Goal: Information Seeking & Learning: Learn about a topic

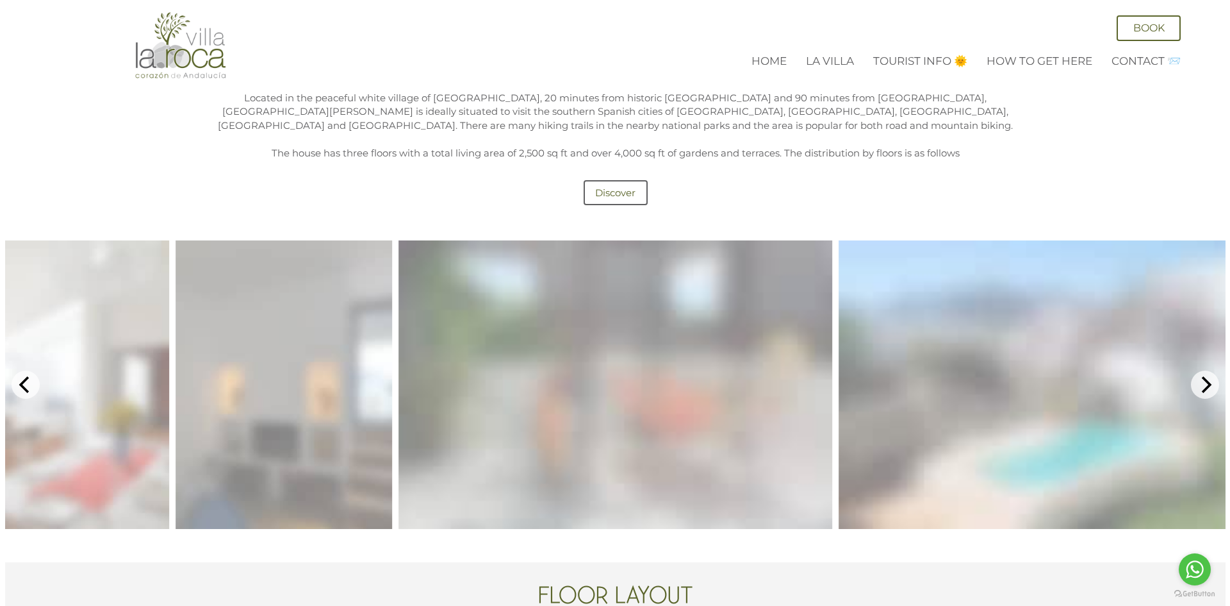
scroll to position [641, 0]
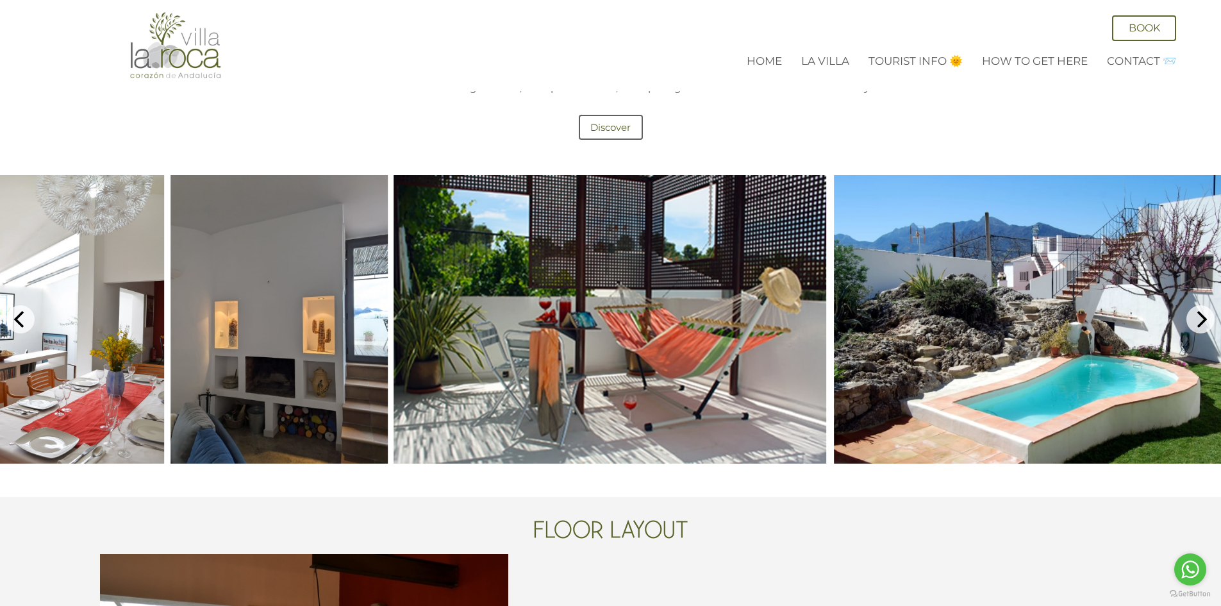
click at [354, 363] on img at bounding box center [278, 319] width 217 height 288
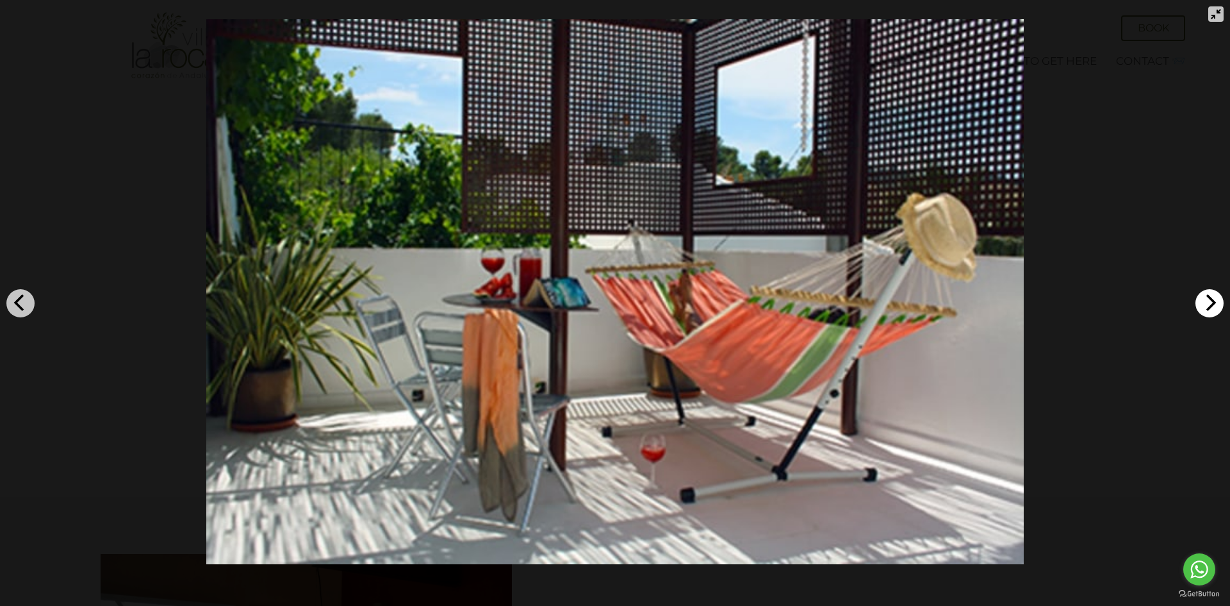
click at [1206, 300] on icon "Next" at bounding box center [1210, 302] width 17 height 17
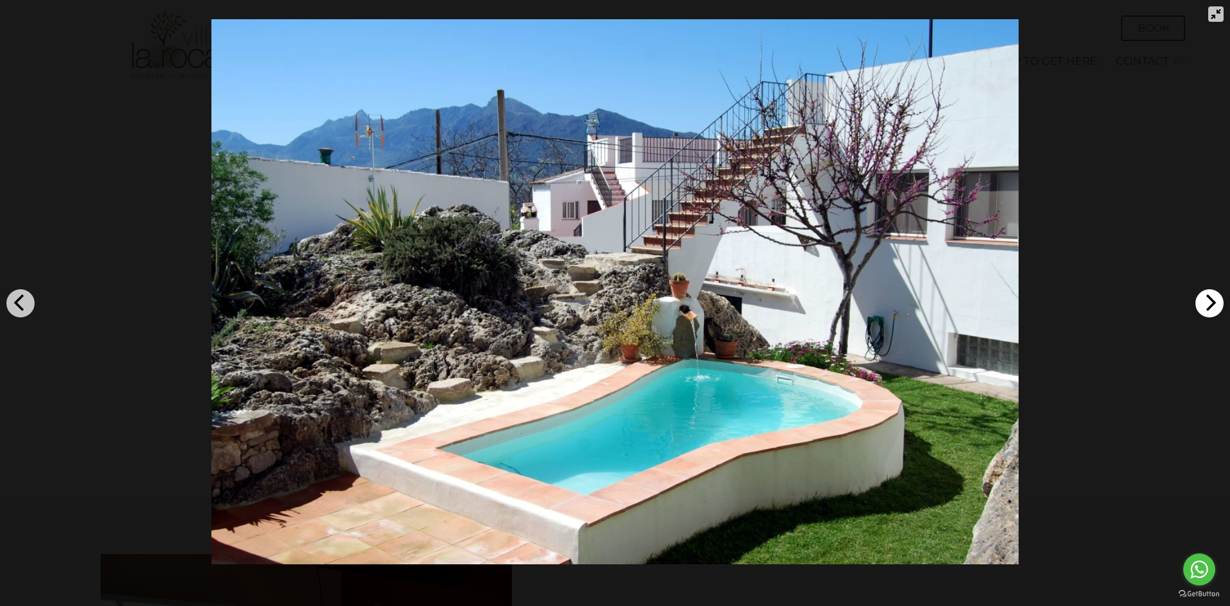
click at [1206, 300] on icon "Next" at bounding box center [1210, 302] width 17 height 17
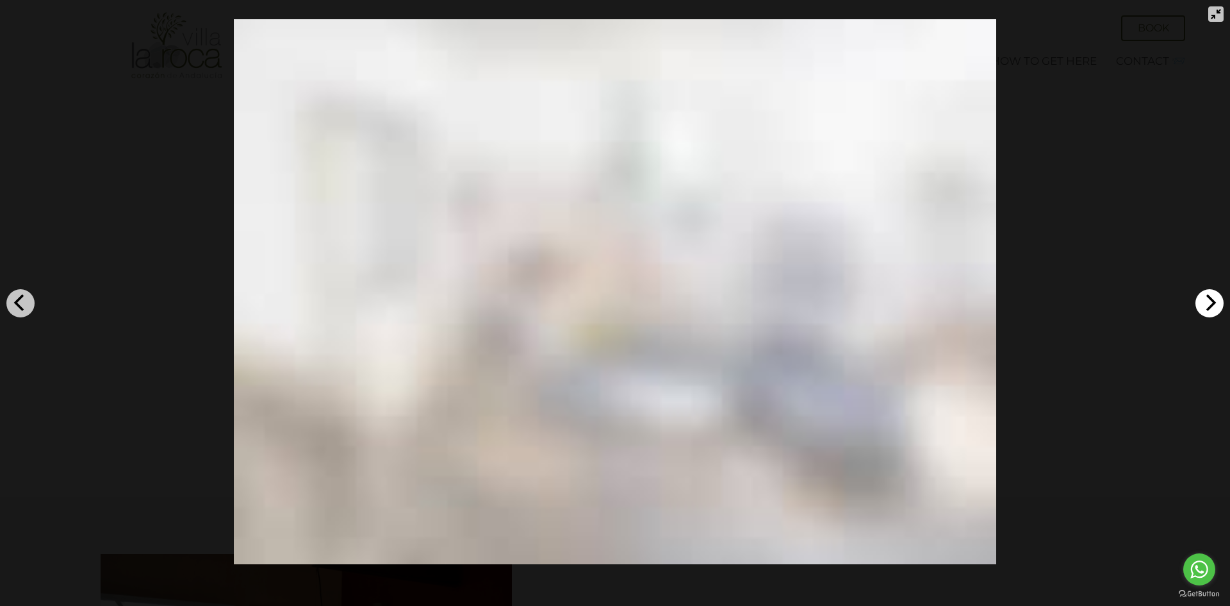
click at [1206, 300] on icon "Next" at bounding box center [1210, 302] width 17 height 17
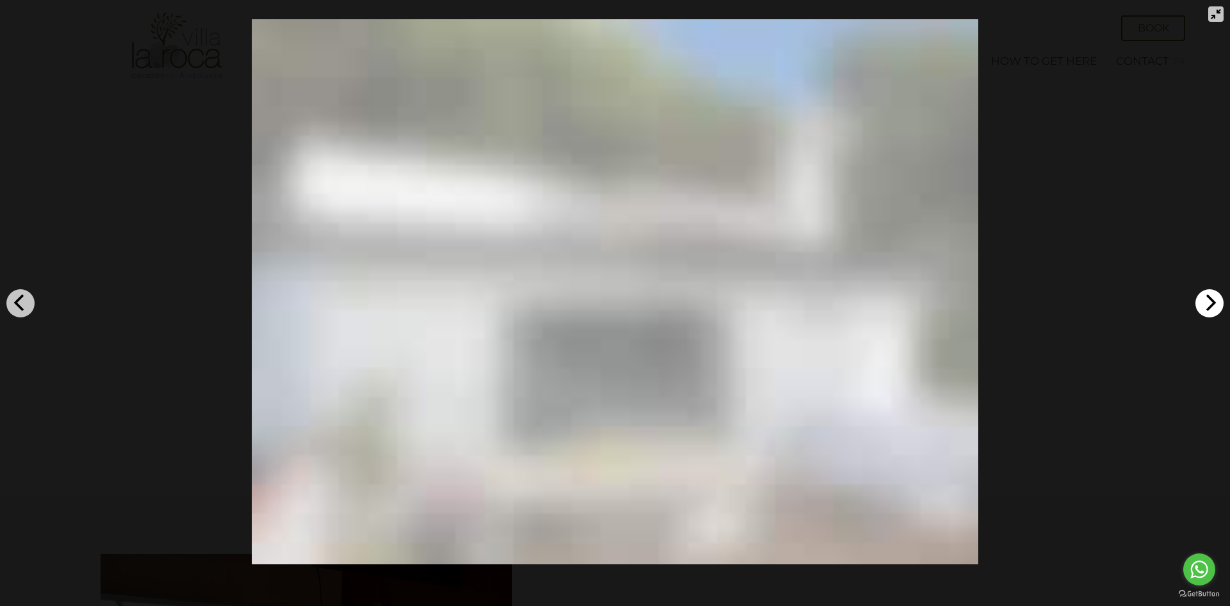
click at [1214, 304] on icon "Next" at bounding box center [1212, 302] width 10 height 17
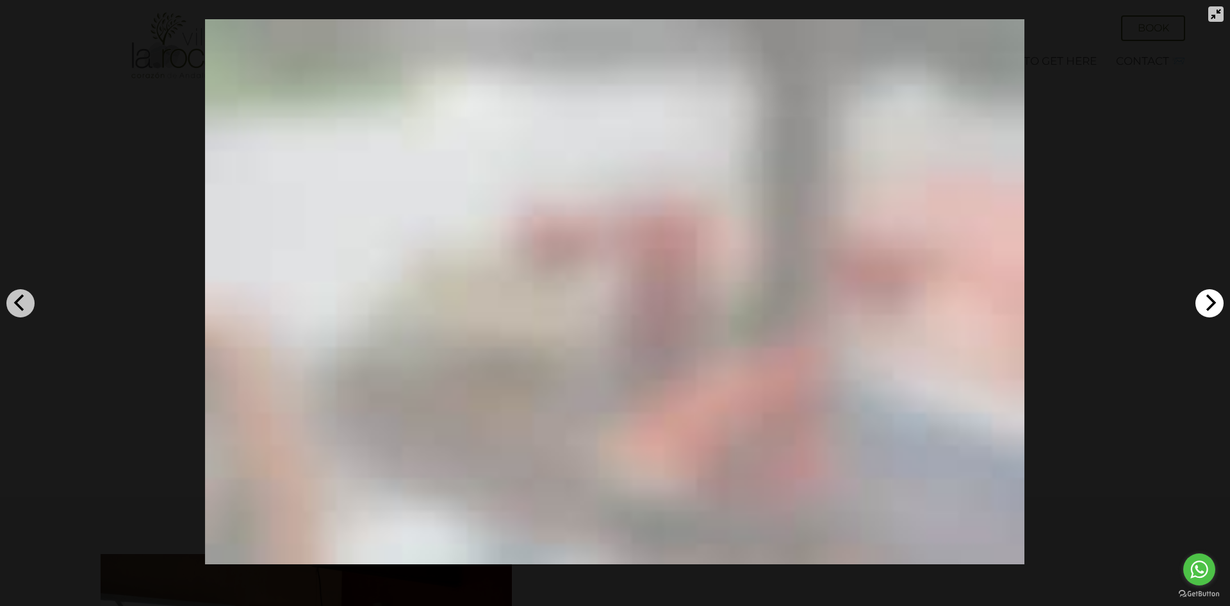
click at [1200, 302] on button "Next" at bounding box center [1210, 303] width 28 height 28
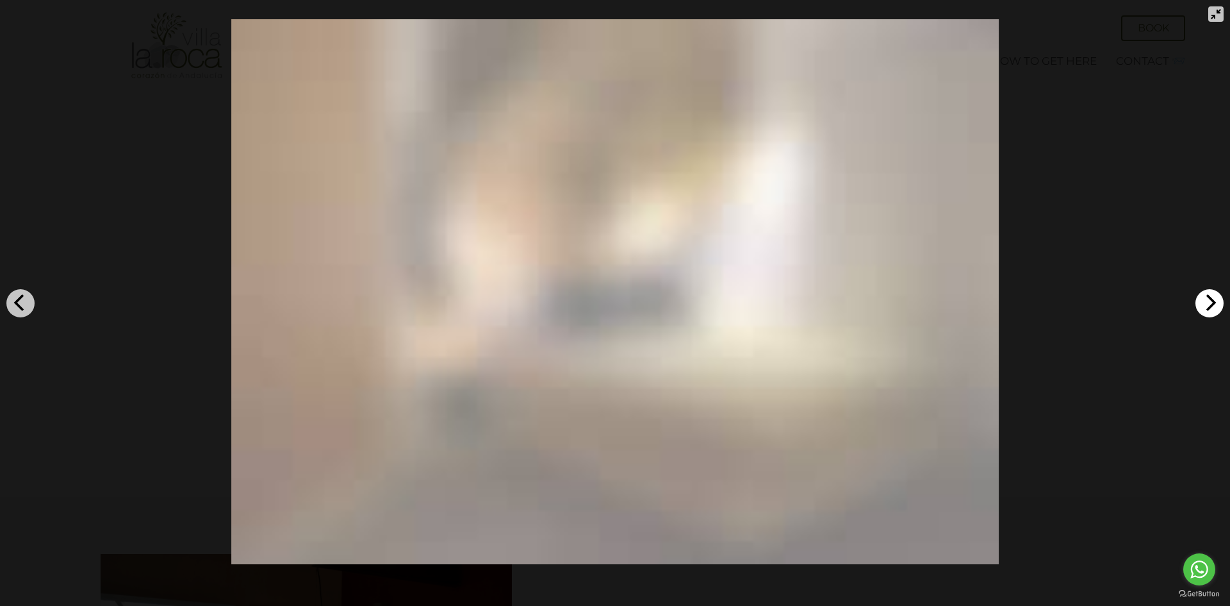
click at [1203, 297] on icon "Next" at bounding box center [1210, 302] width 17 height 17
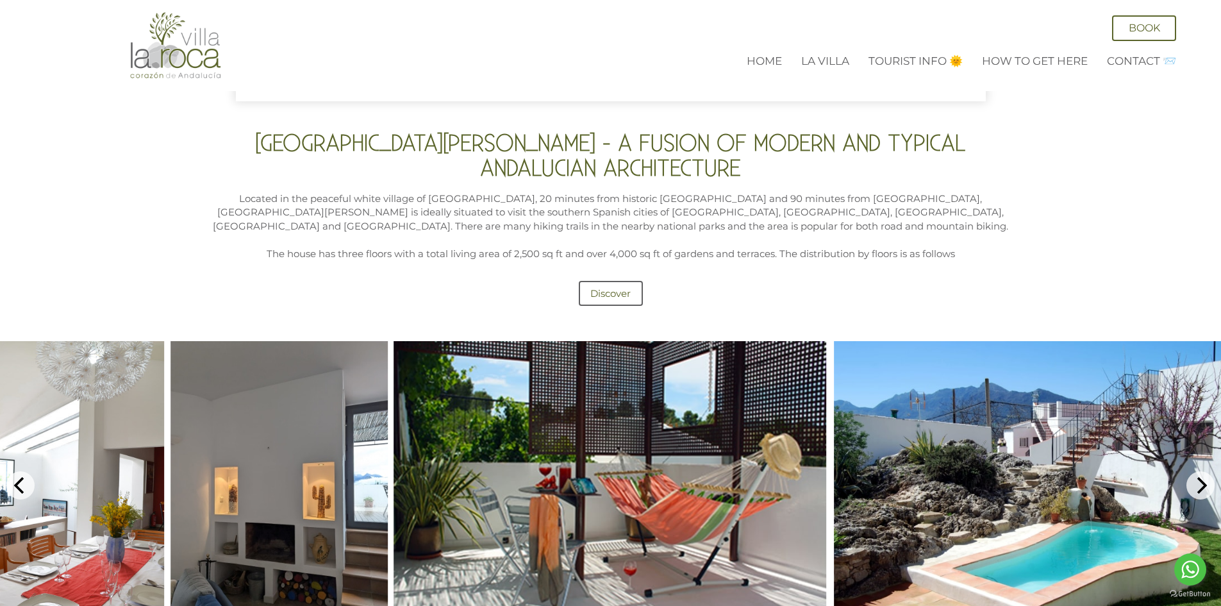
scroll to position [513, 0]
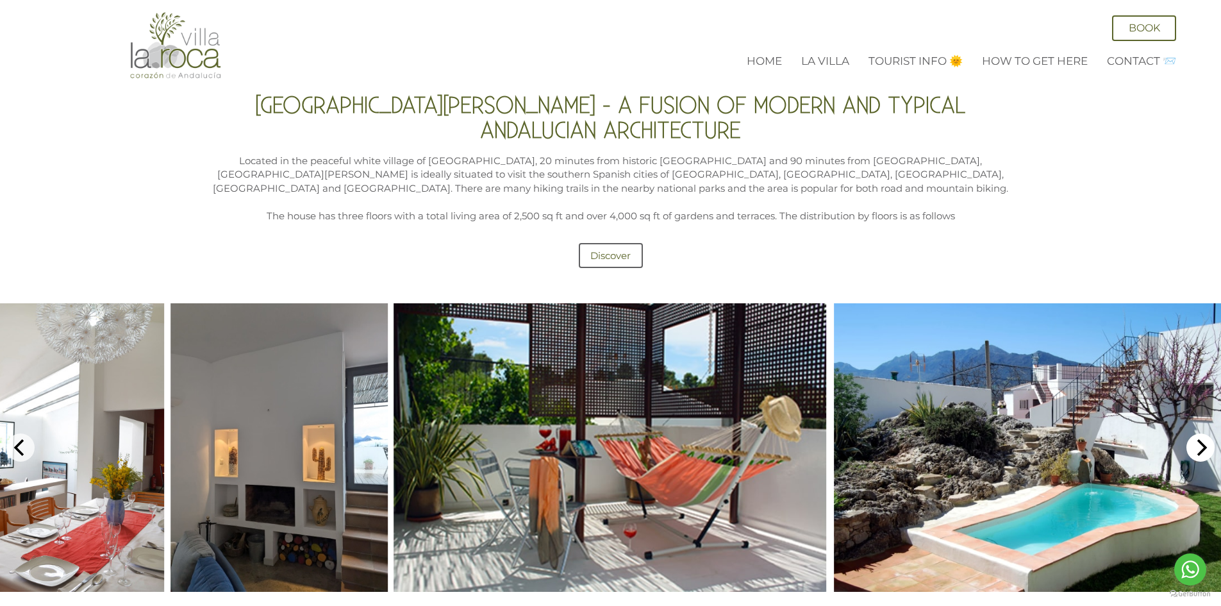
click at [1198, 439] on icon "Next" at bounding box center [1200, 447] width 17 height 17
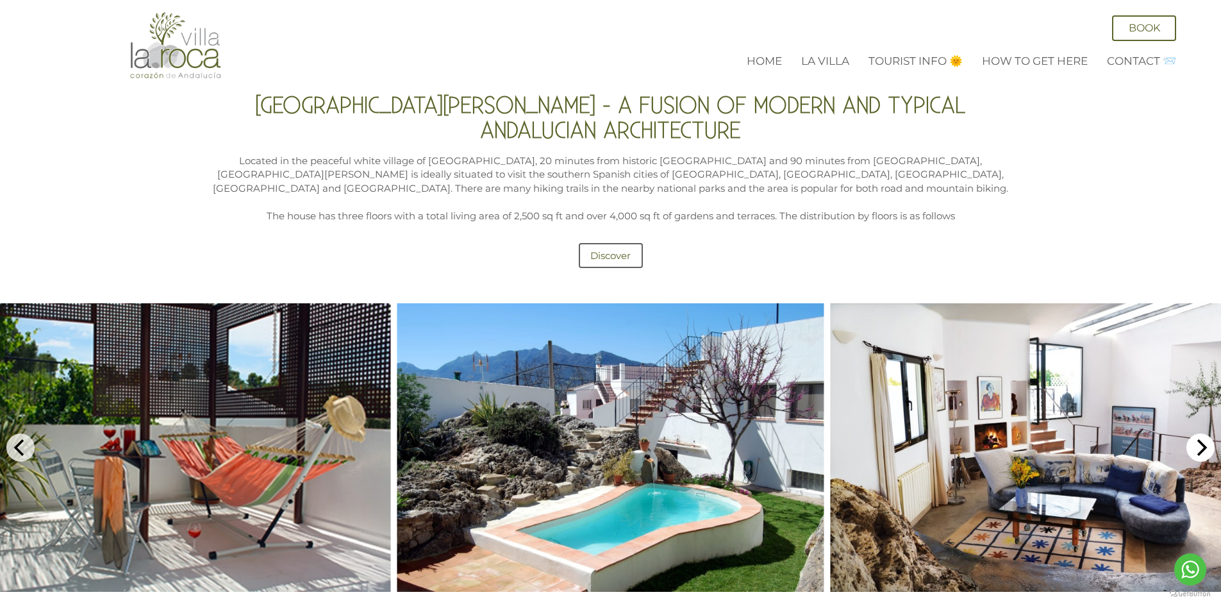
click at [1198, 439] on icon "Next" at bounding box center [1200, 447] width 17 height 17
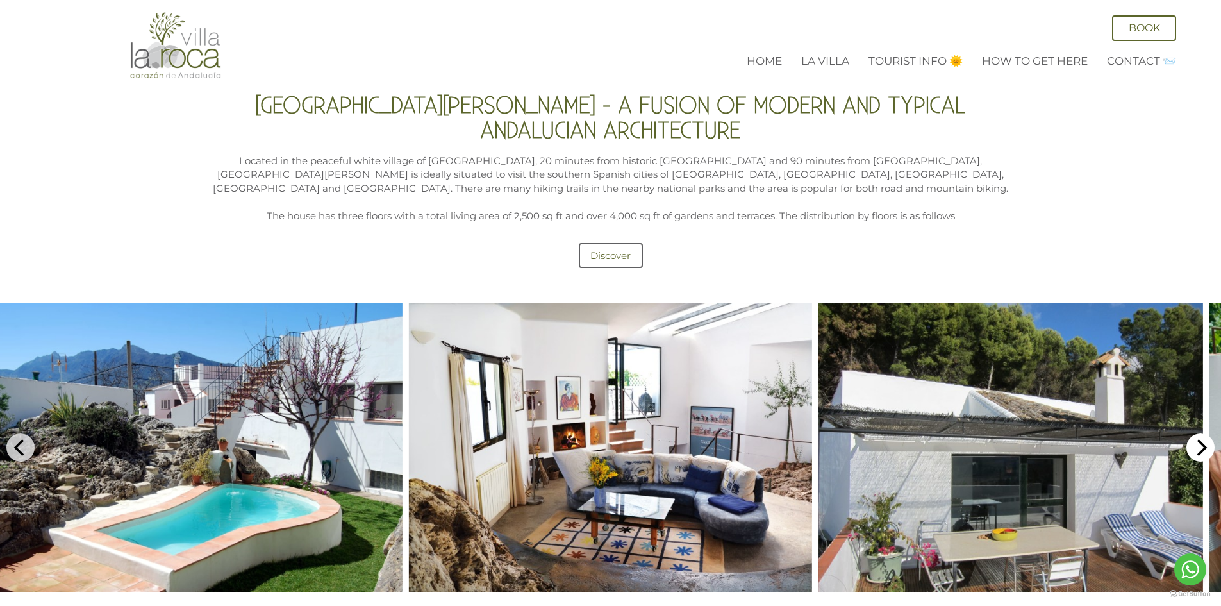
click at [1198, 439] on icon "Next" at bounding box center [1200, 447] width 17 height 17
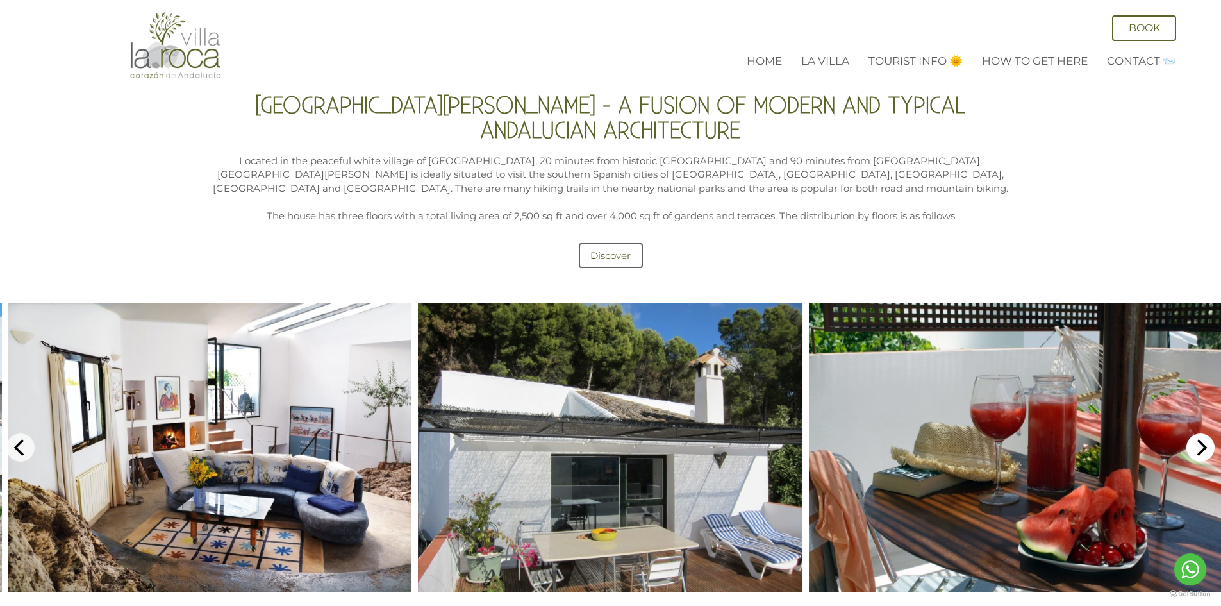
click at [1198, 439] on icon "Next" at bounding box center [1200, 447] width 17 height 17
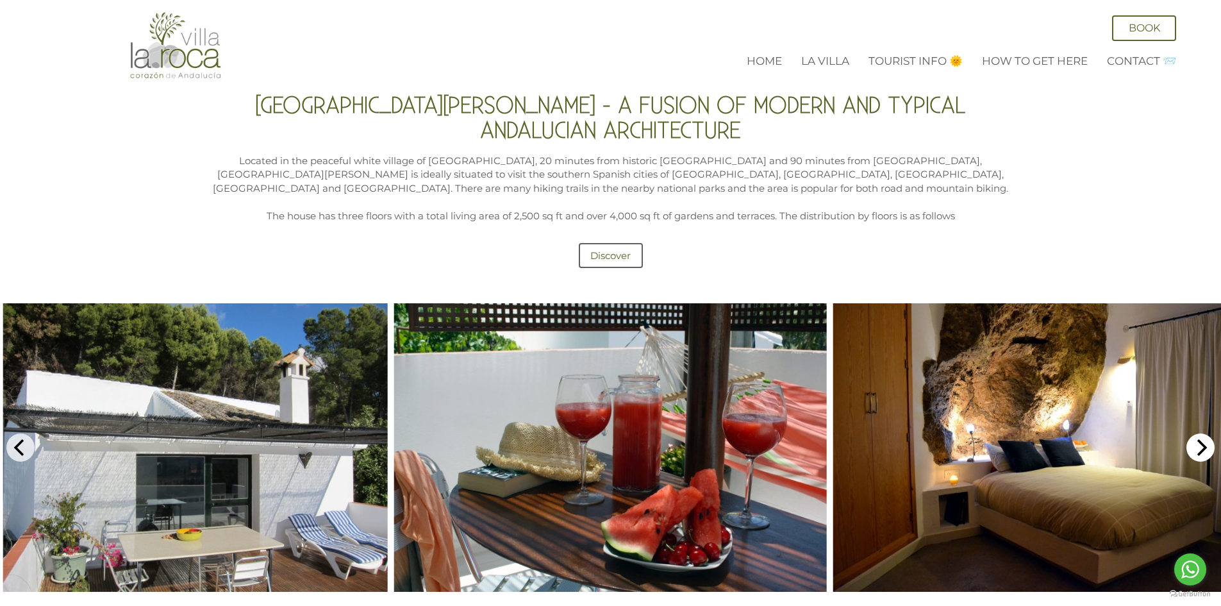
click at [1198, 439] on icon "Next" at bounding box center [1200, 447] width 17 height 17
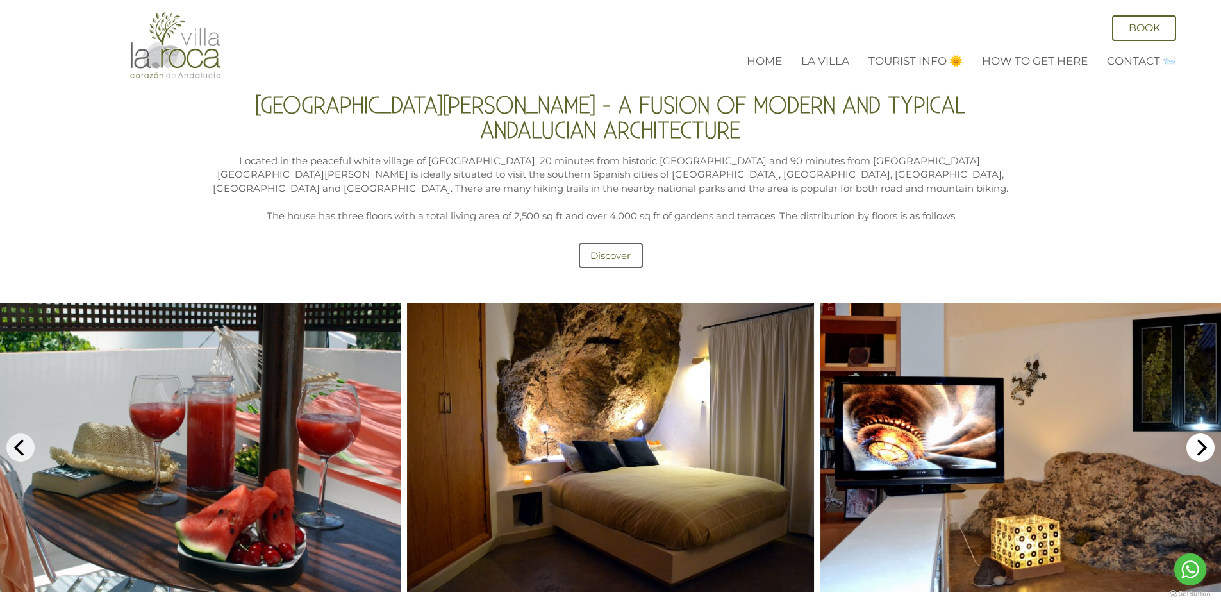
click at [1198, 439] on icon "Next" at bounding box center [1200, 447] width 17 height 17
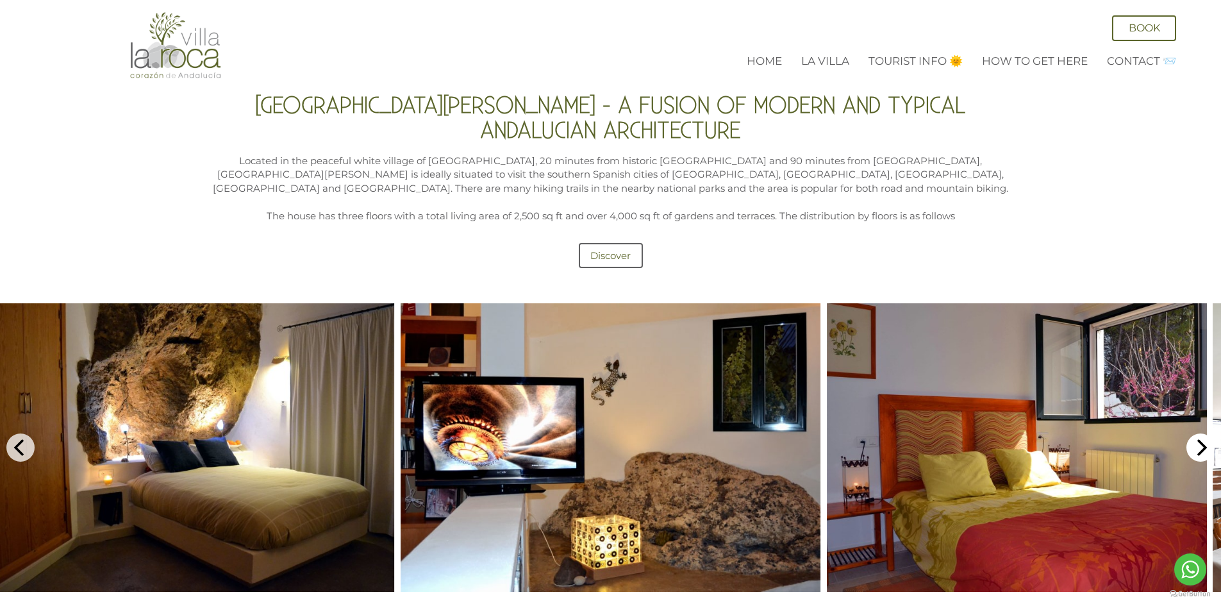
click at [1198, 439] on icon "Next" at bounding box center [1200, 447] width 17 height 17
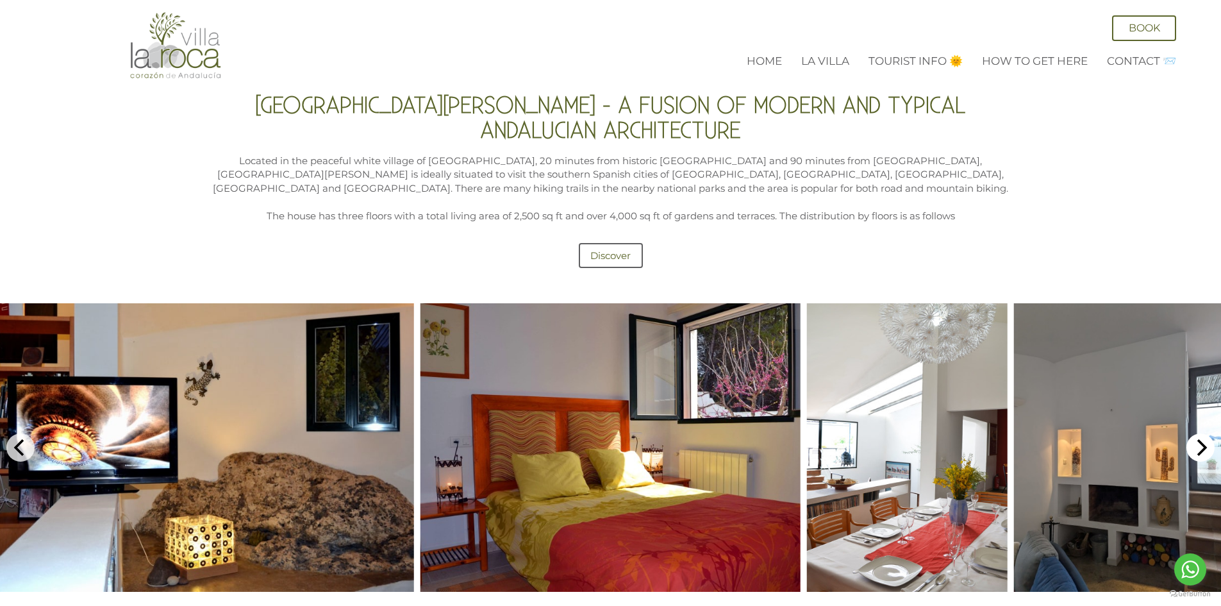
click at [1198, 439] on icon "Next" at bounding box center [1200, 447] width 17 height 17
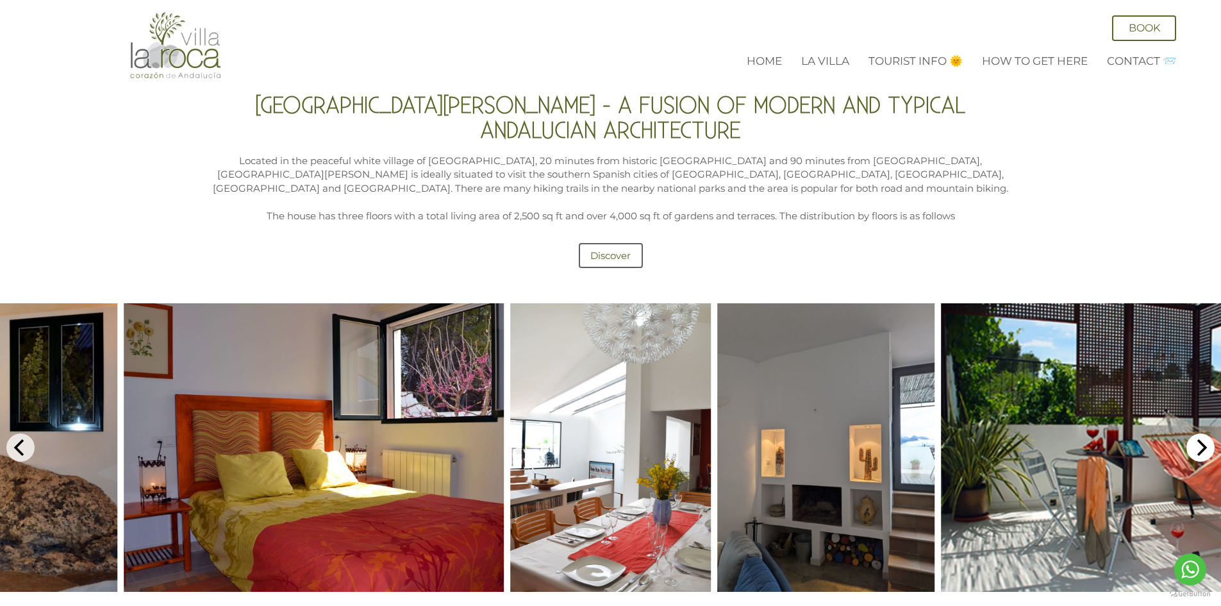
click at [1198, 439] on icon "Next" at bounding box center [1200, 447] width 17 height 17
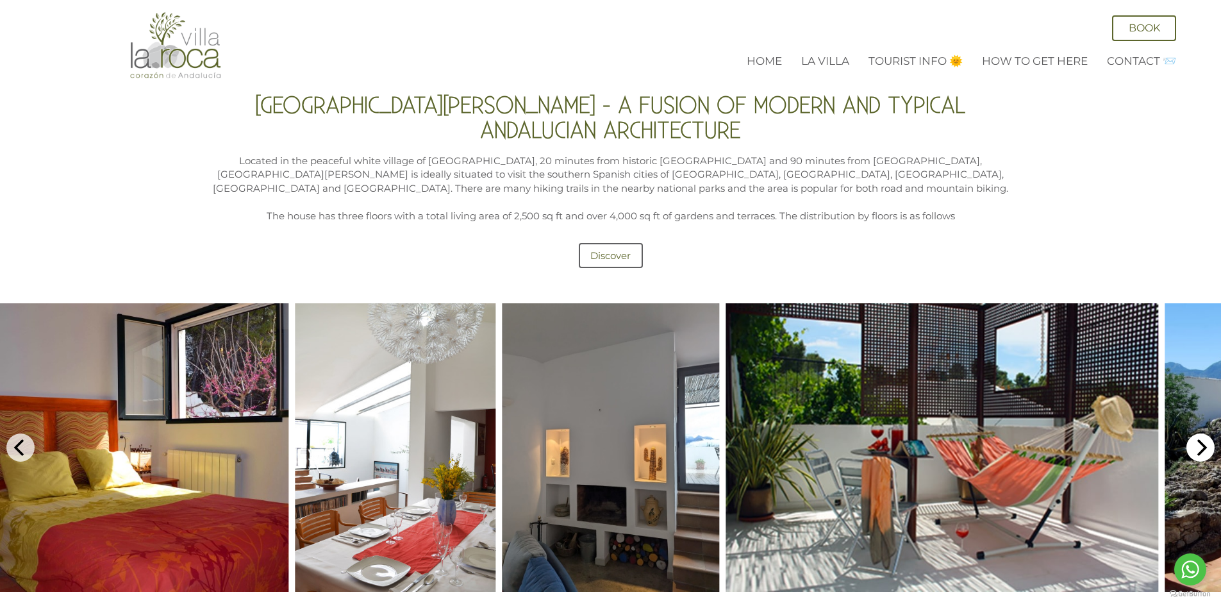
click at [1198, 439] on icon "Next" at bounding box center [1200, 447] width 17 height 17
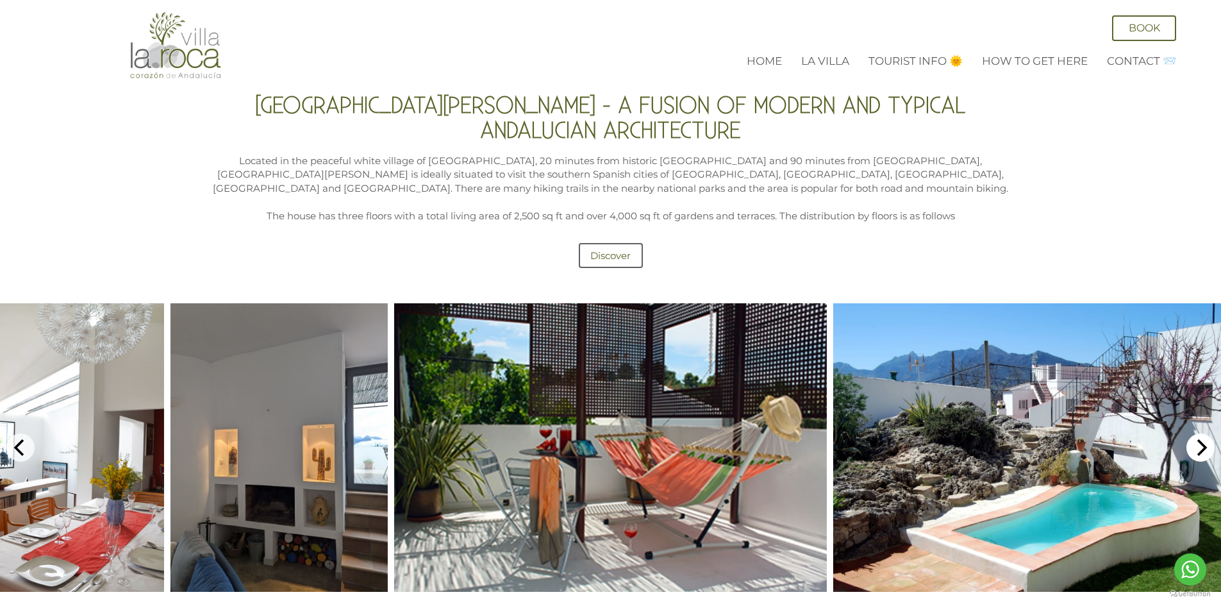
click at [1198, 439] on icon "Next" at bounding box center [1200, 447] width 17 height 17
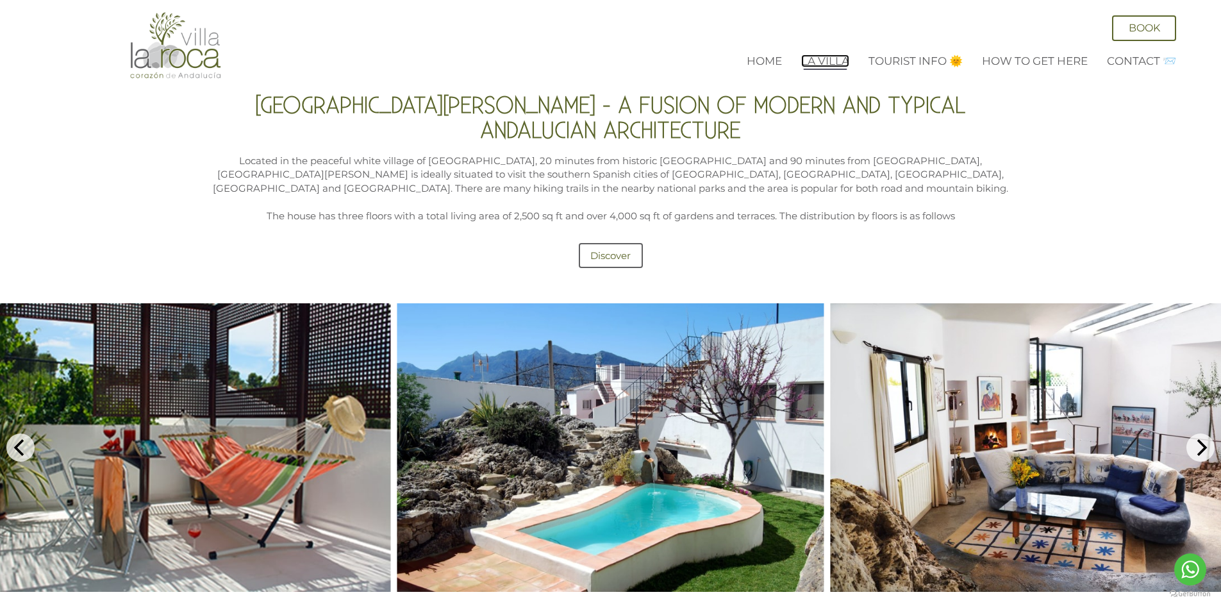
click at [838, 58] on link "La Villa" at bounding box center [825, 60] width 48 height 13
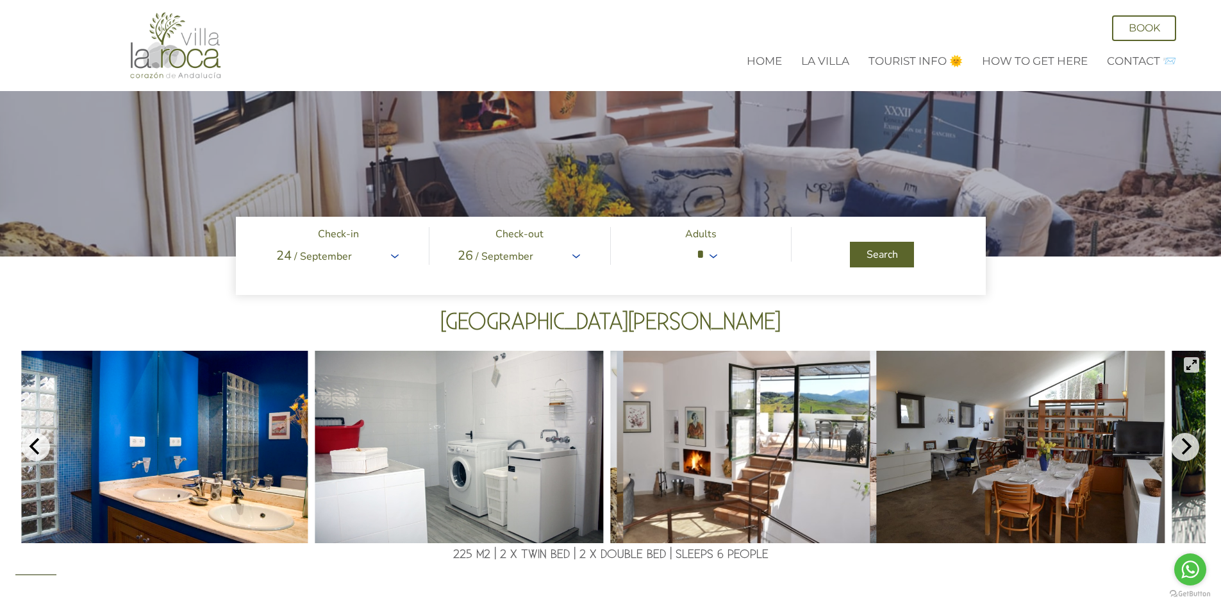
click at [1001, 485] on img at bounding box center [1020, 447] width 288 height 192
click at [1078, 442] on img at bounding box center [1020, 447] width 288 height 192
click at [1189, 456] on button "Next" at bounding box center [1185, 447] width 28 height 28
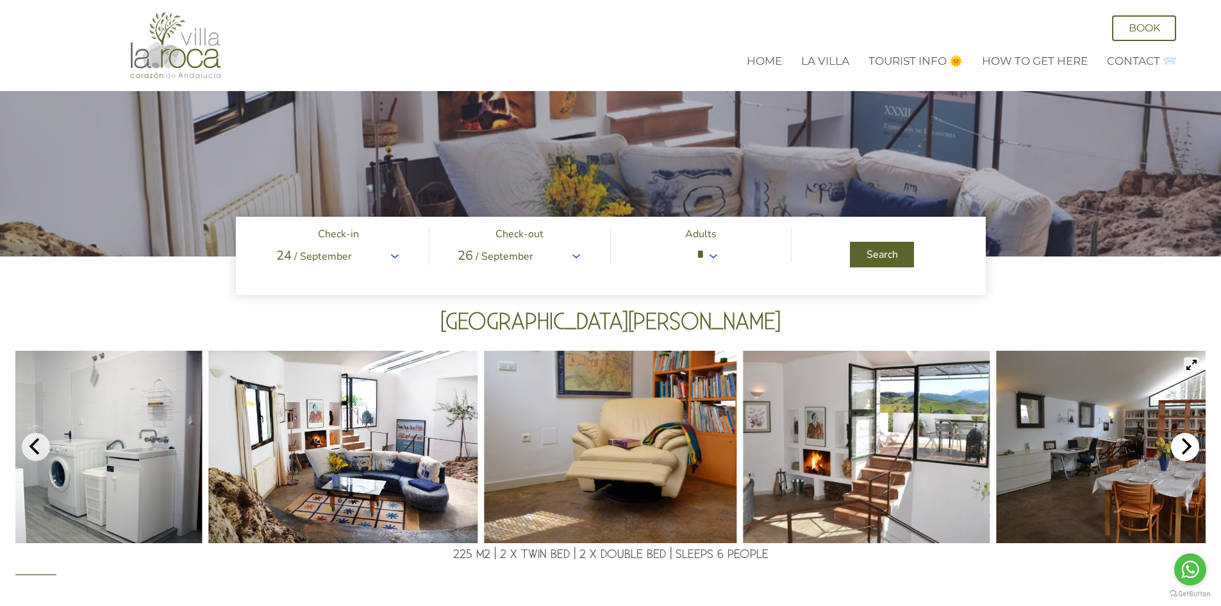
click at [1189, 456] on button "Next" at bounding box center [1185, 447] width 28 height 28
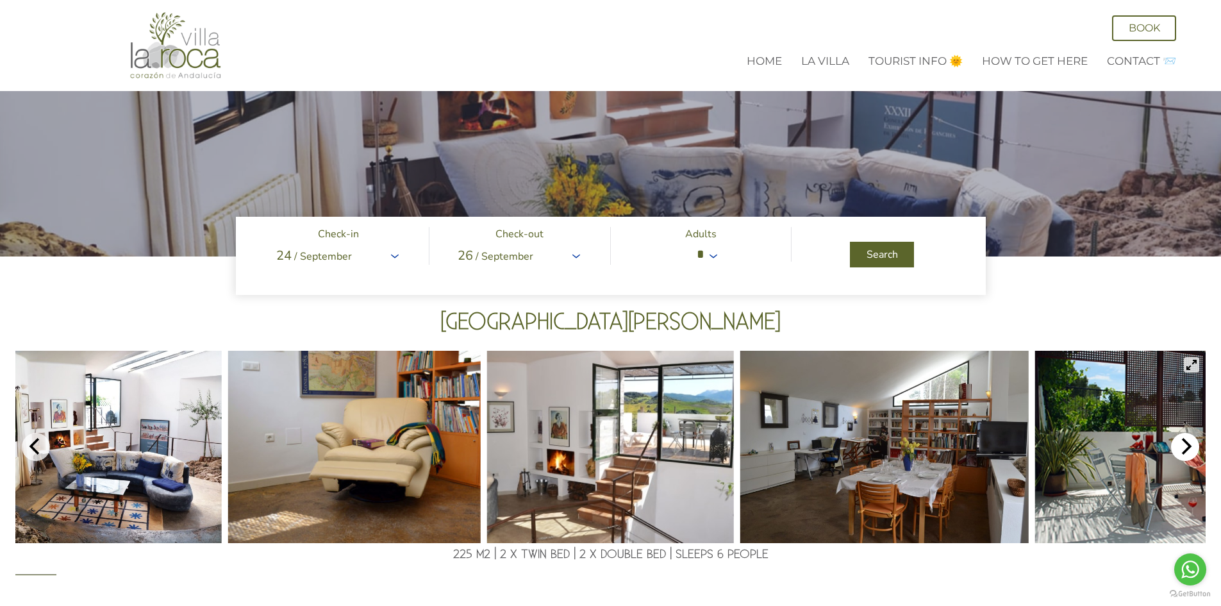
click at [1189, 456] on button "Next" at bounding box center [1185, 447] width 28 height 28
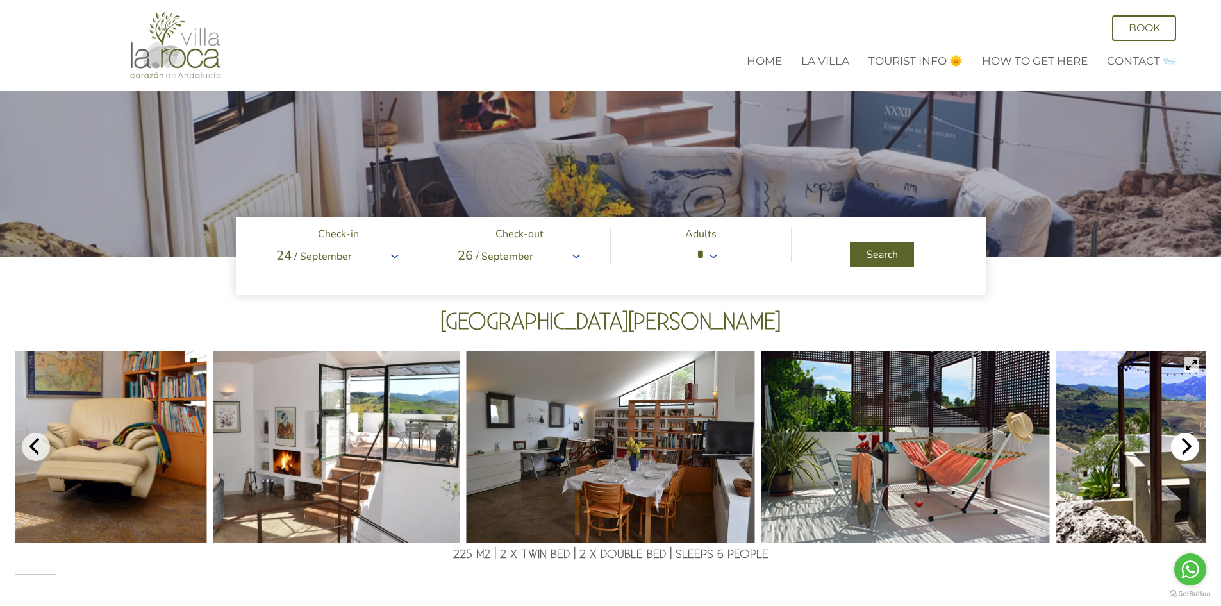
click at [1189, 456] on button "Next" at bounding box center [1185, 447] width 28 height 28
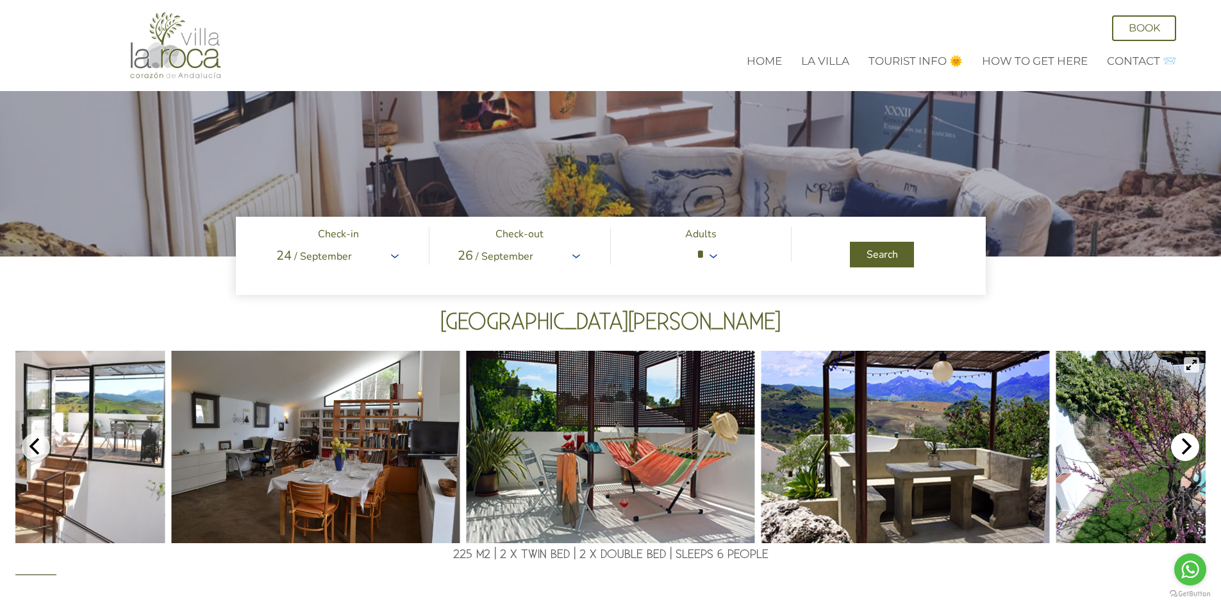
click at [1189, 456] on button "Next" at bounding box center [1185, 447] width 28 height 28
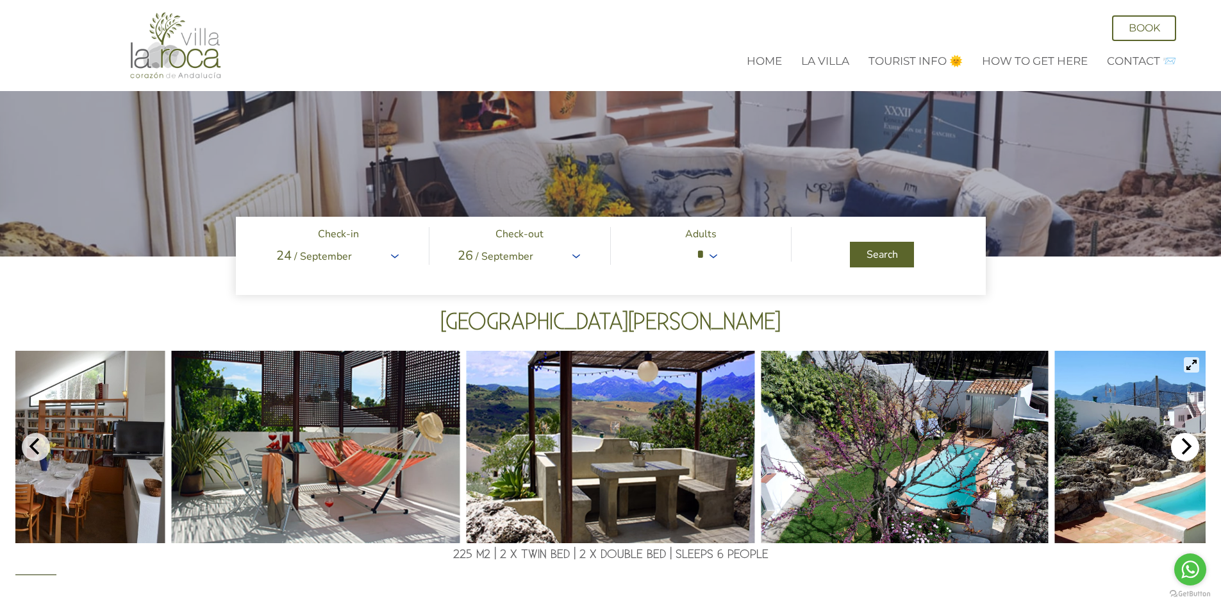
click at [1189, 456] on button "Next" at bounding box center [1185, 447] width 28 height 28
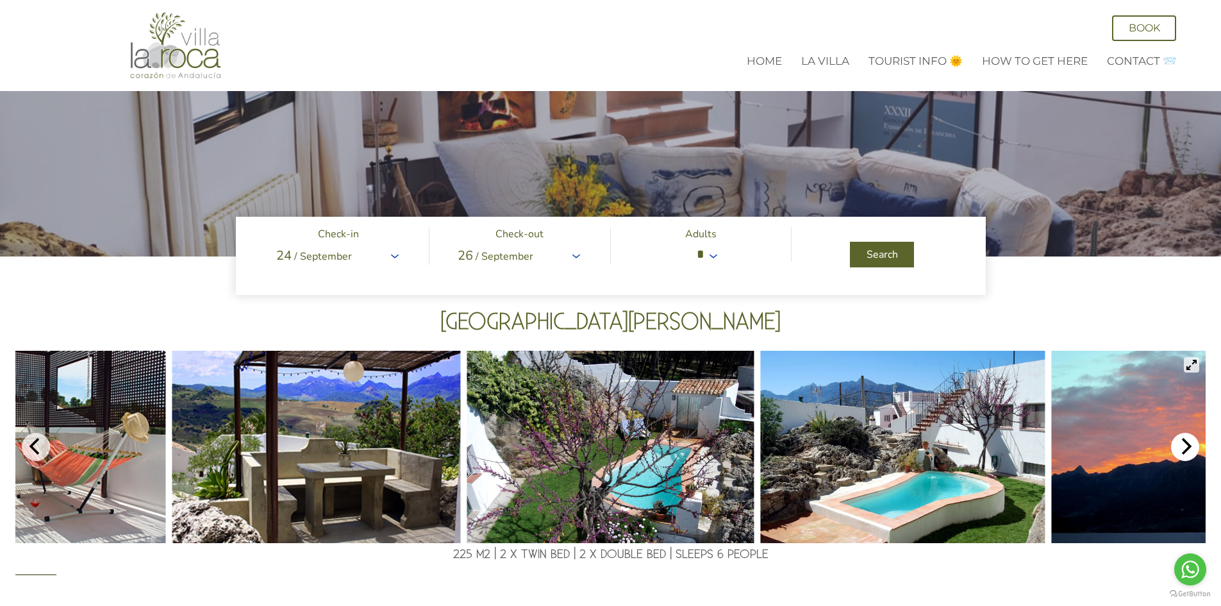
click at [1189, 456] on button "Next" at bounding box center [1185, 447] width 28 height 28
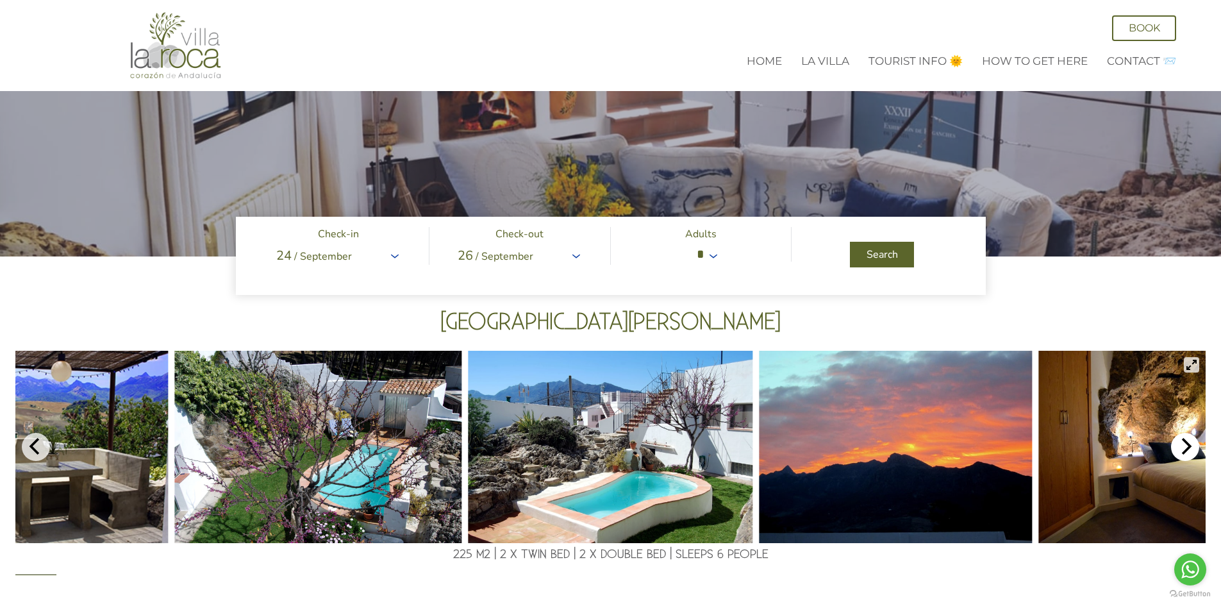
click at [1189, 456] on button "Next" at bounding box center [1185, 447] width 28 height 28
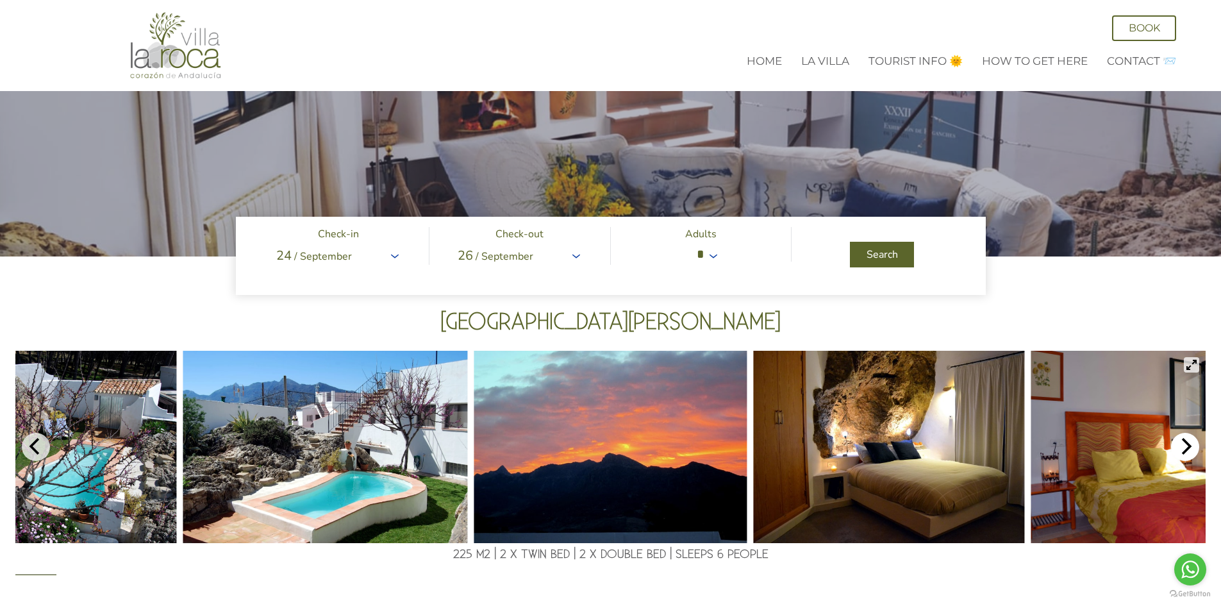
click at [1189, 456] on button "Next" at bounding box center [1185, 447] width 28 height 28
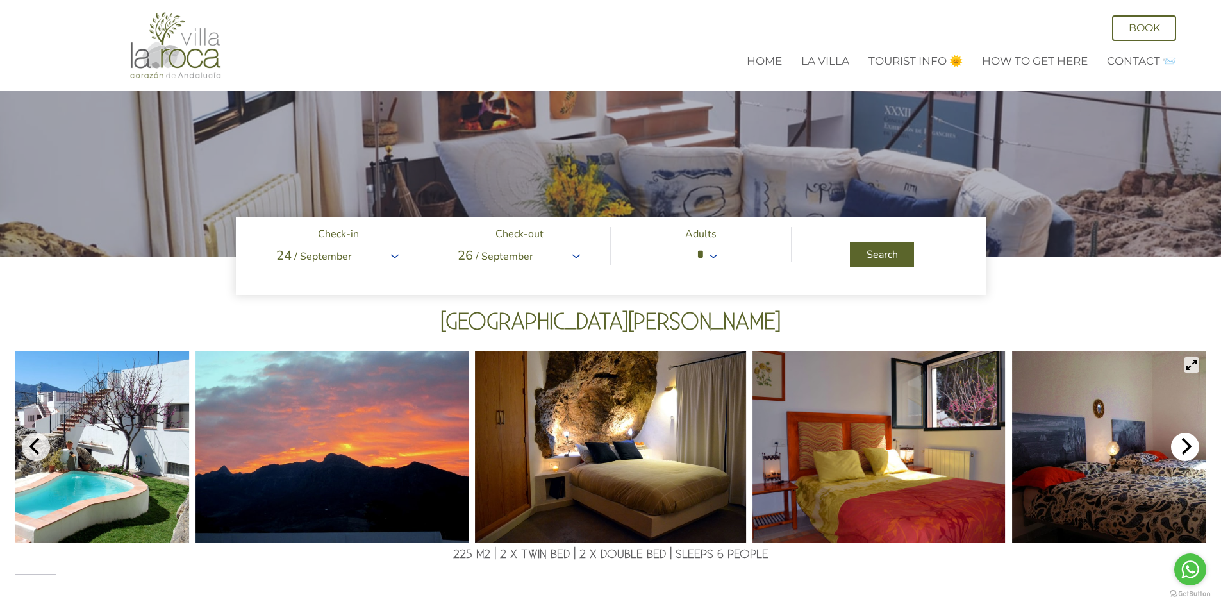
click at [1189, 456] on button "Next" at bounding box center [1185, 447] width 28 height 28
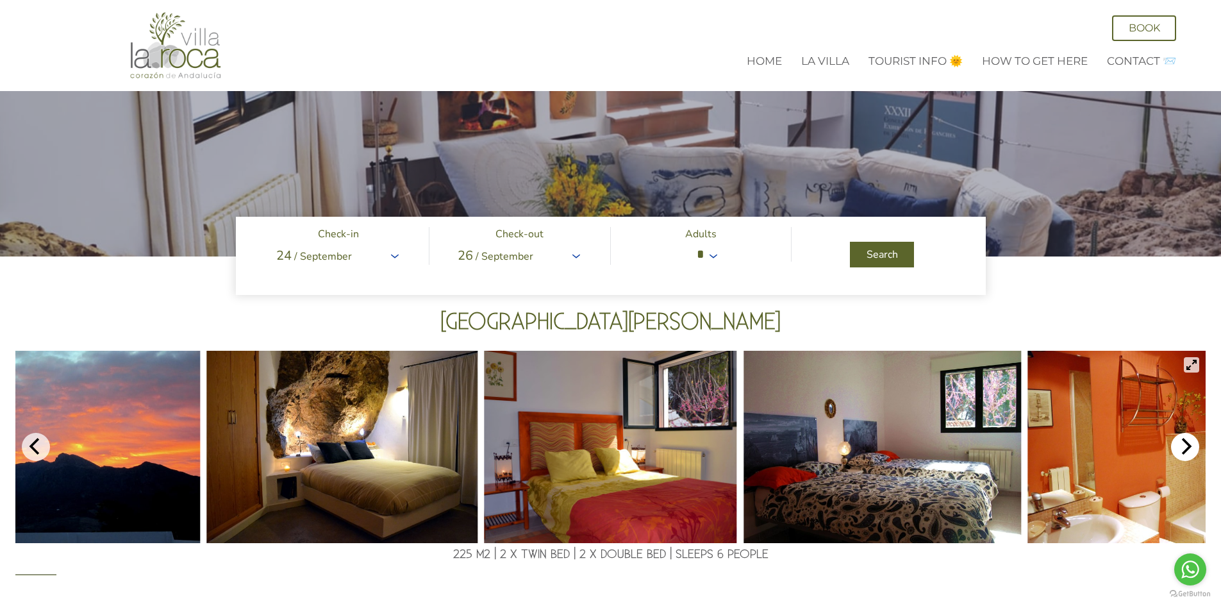
click at [1189, 456] on button "Next" at bounding box center [1185, 447] width 28 height 28
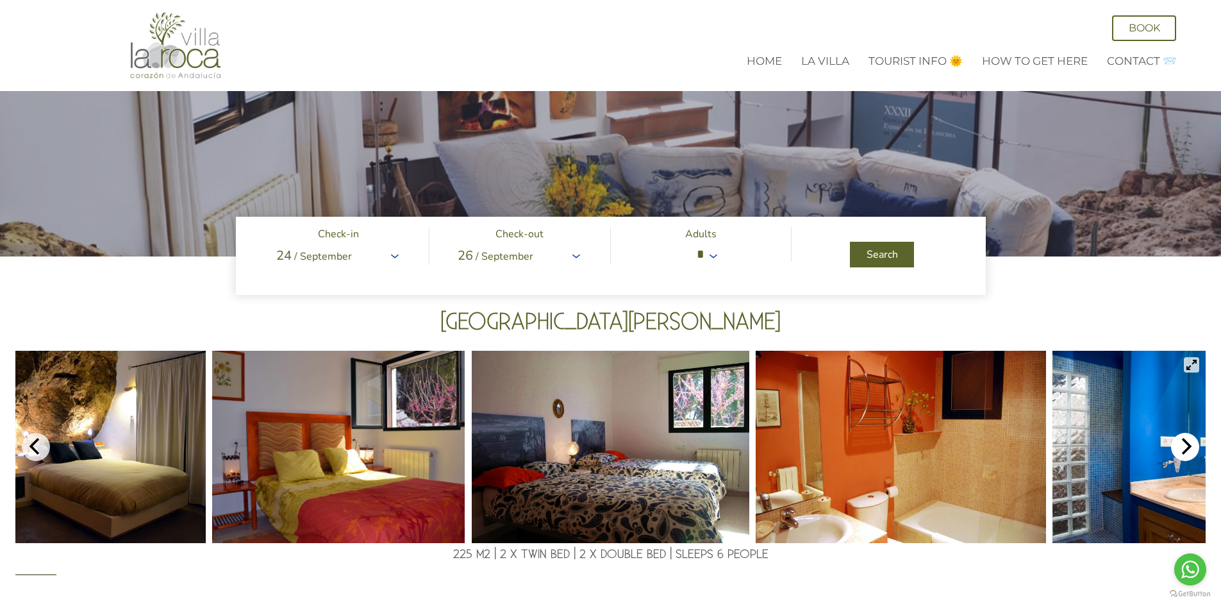
click at [1189, 456] on button "Next" at bounding box center [1185, 447] width 28 height 28
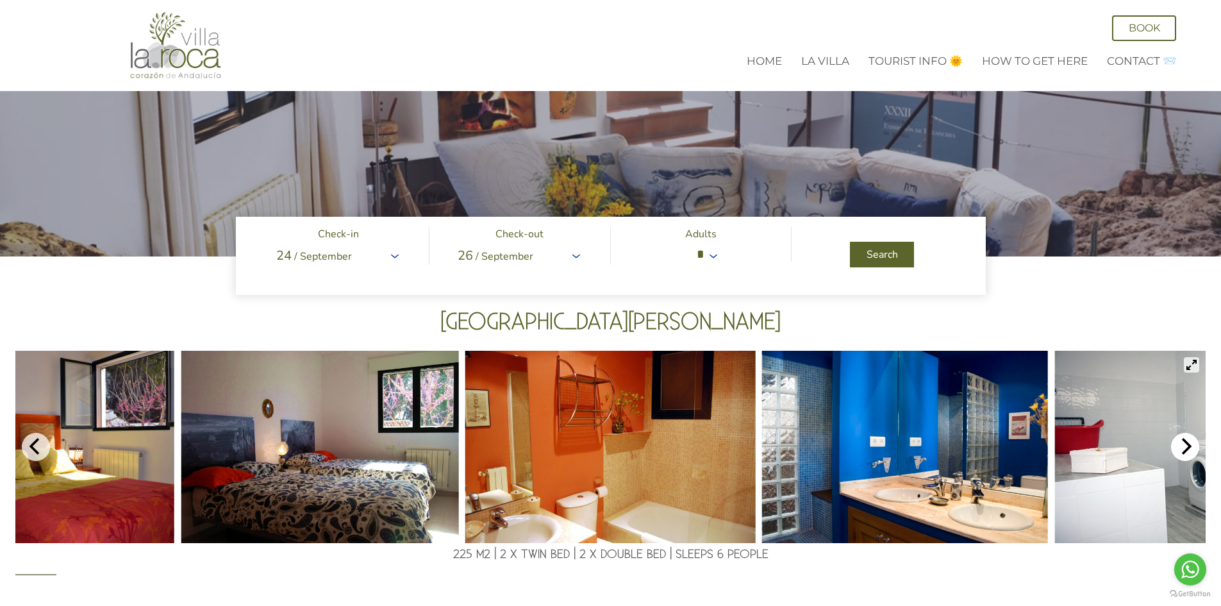
click at [1189, 456] on button "Next" at bounding box center [1185, 447] width 28 height 28
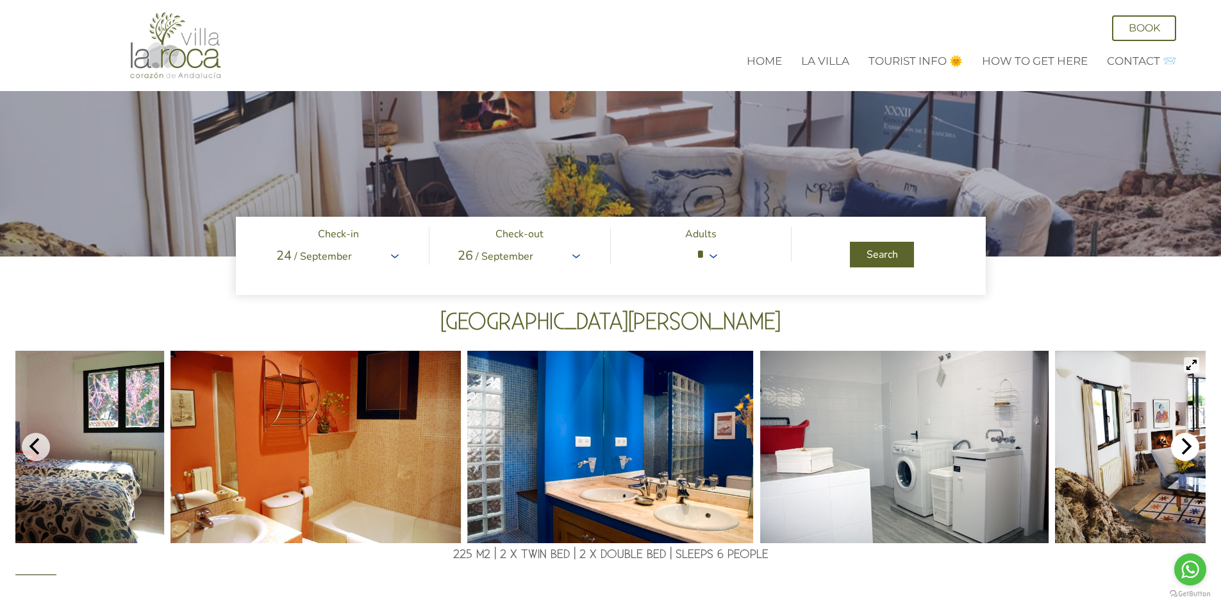
click at [1189, 456] on button "Next" at bounding box center [1185, 447] width 28 height 28
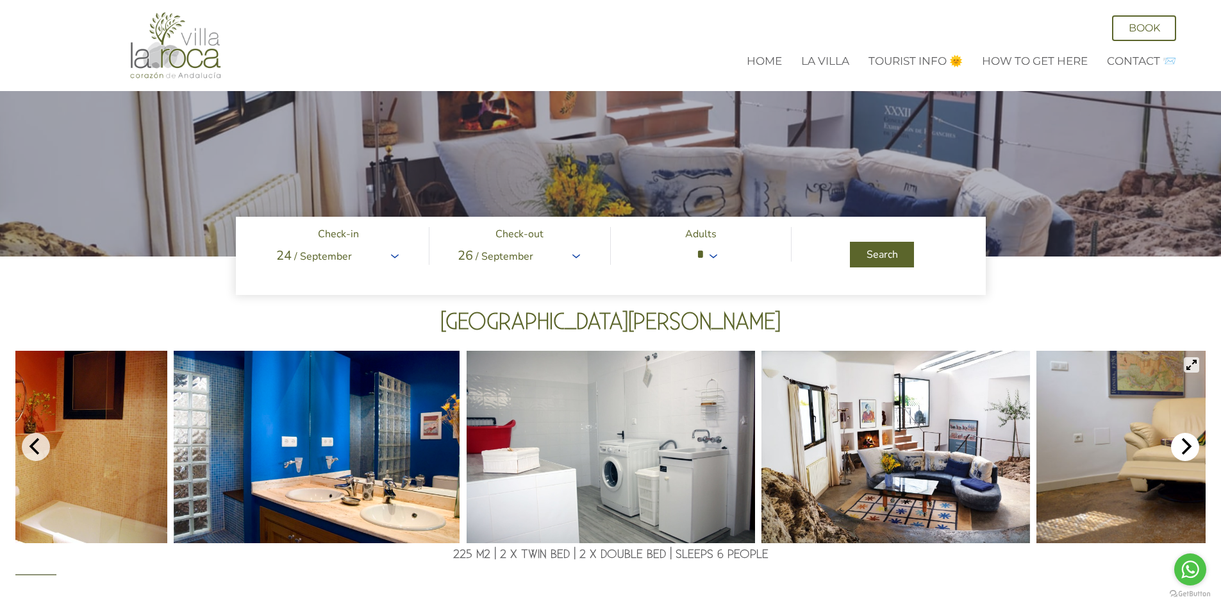
click at [1189, 456] on button "Next" at bounding box center [1185, 447] width 28 height 28
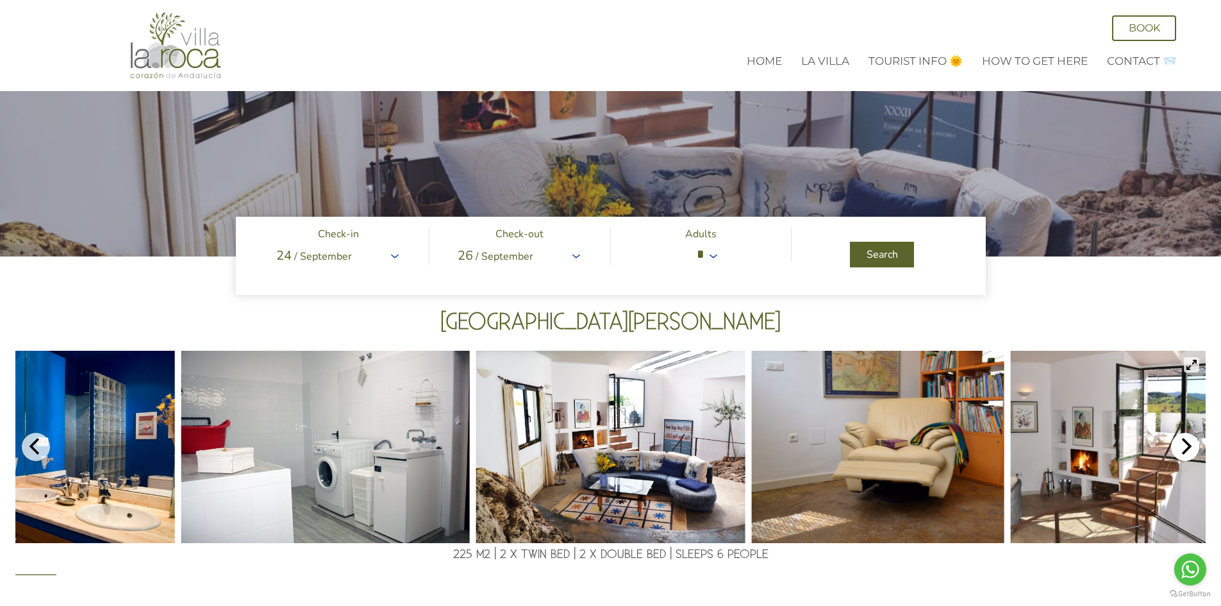
click at [1189, 456] on button "Next" at bounding box center [1185, 447] width 28 height 28
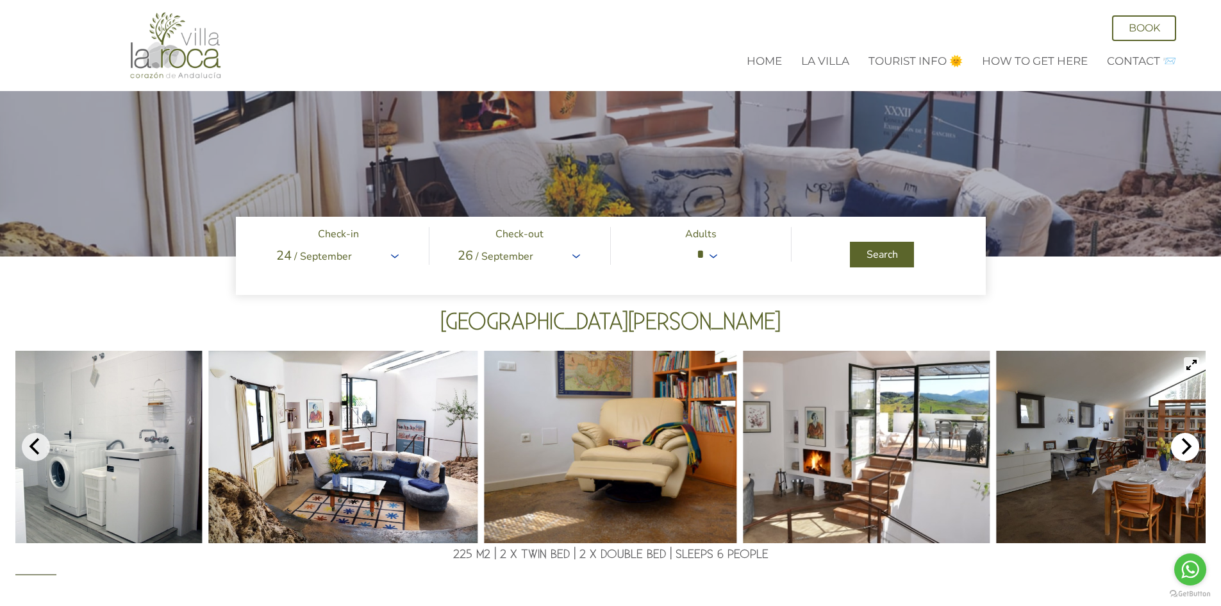
click at [1188, 454] on icon "Next" at bounding box center [1185, 446] width 17 height 17
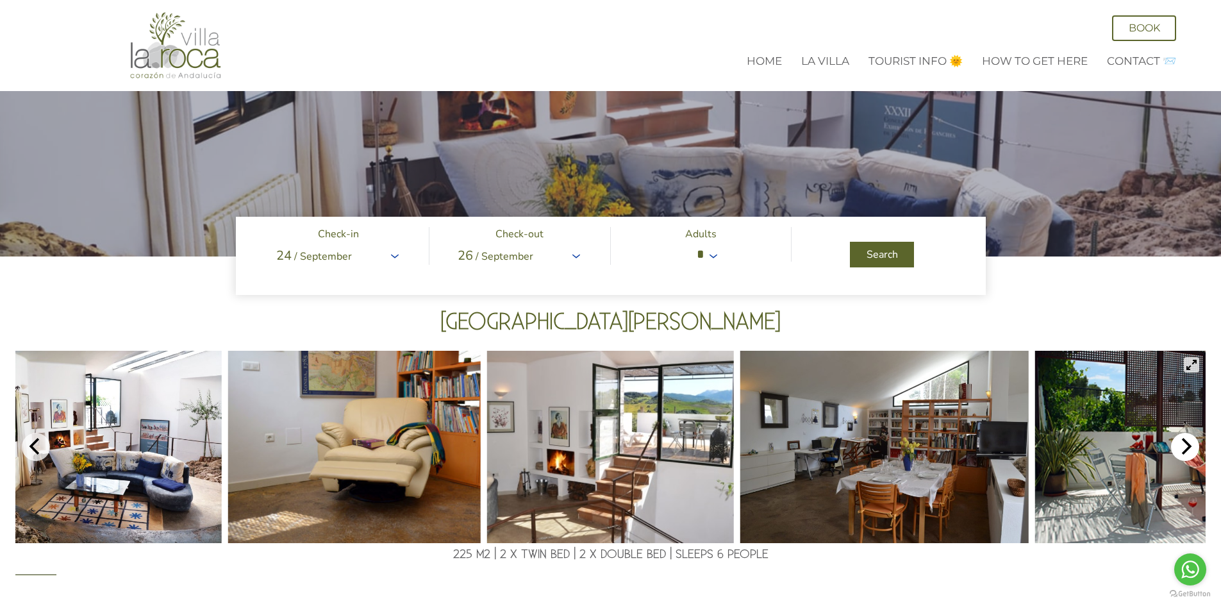
click at [1188, 454] on icon "Next" at bounding box center [1185, 446] width 17 height 17
